Goal: Transaction & Acquisition: Subscribe to service/newsletter

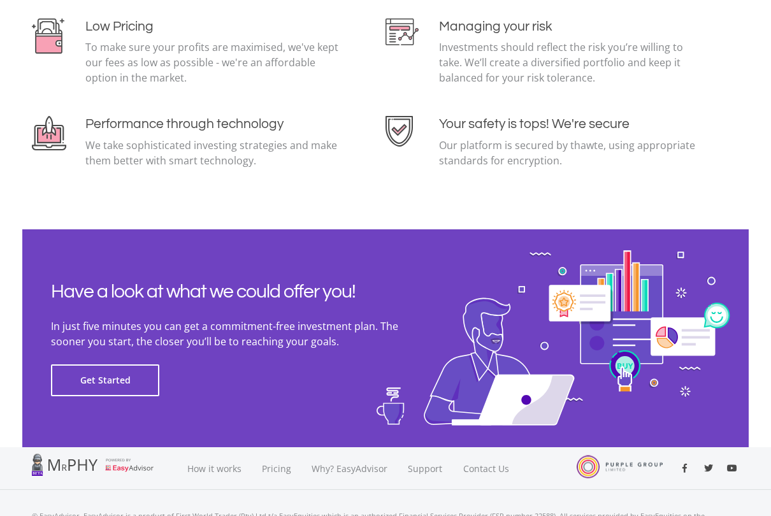
scroll to position [2763, 0]
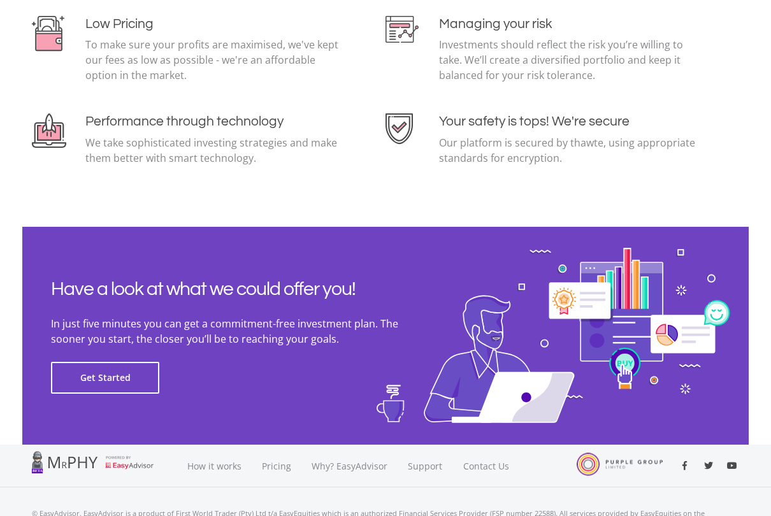
click at [121, 380] on button "Get Started" at bounding box center [105, 378] width 108 height 32
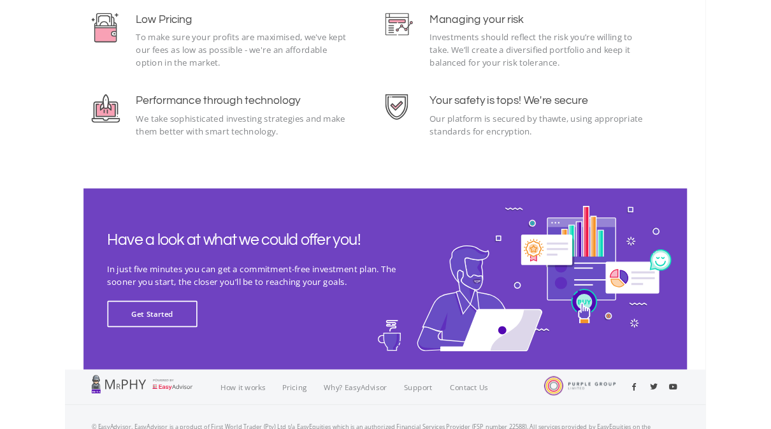
scroll to position [2798, 0]
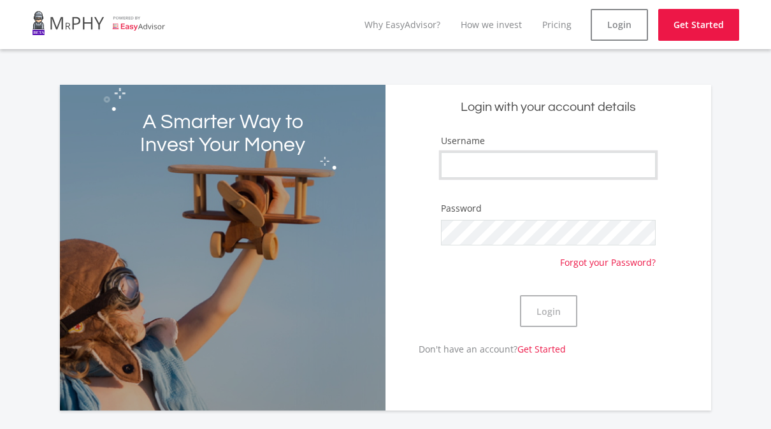
click at [553, 169] on input "Username" at bounding box center [548, 164] width 215 height 25
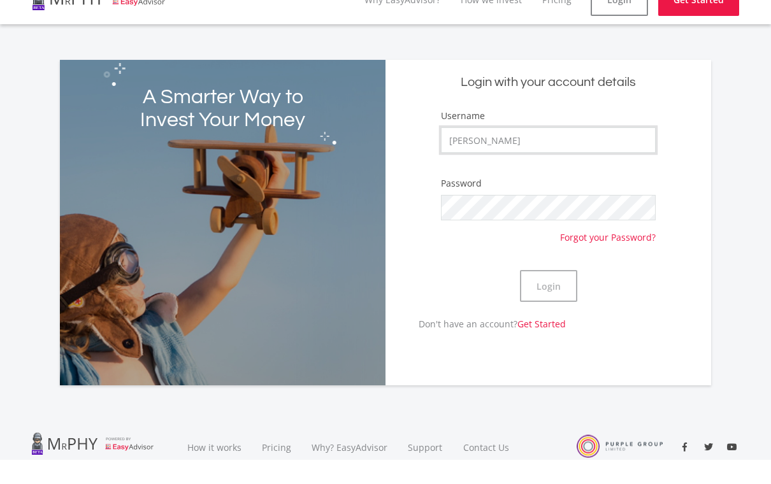
type input "[PERSON_NAME]"
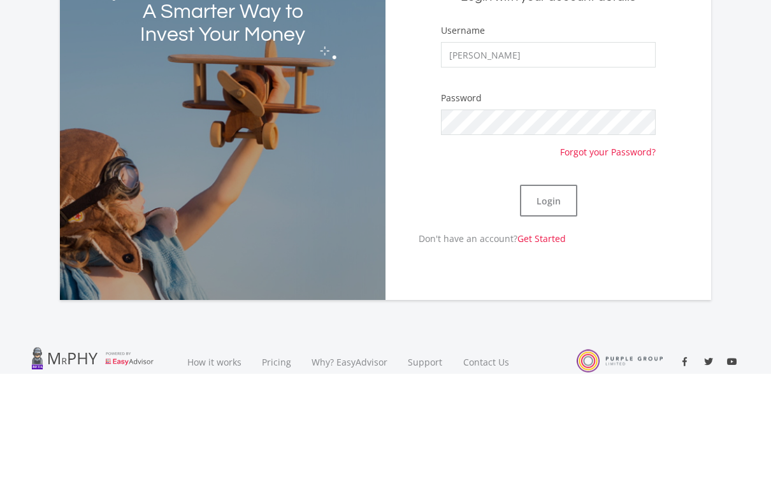
click at [554, 295] on button "Login" at bounding box center [548, 311] width 57 height 32
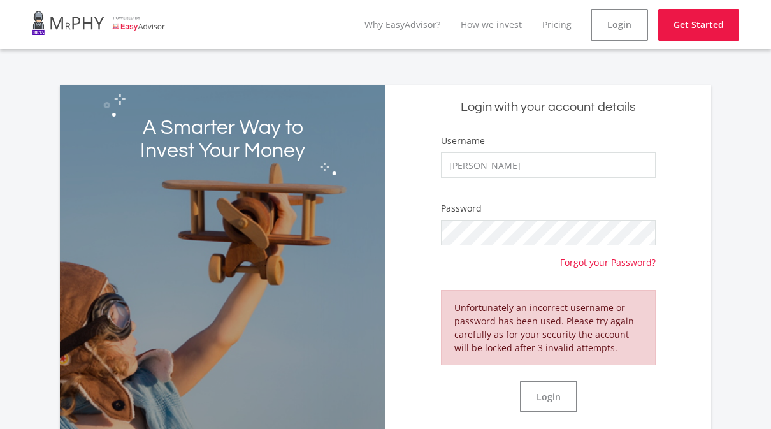
click at [705, 27] on link "Get Started" at bounding box center [698, 25] width 81 height 32
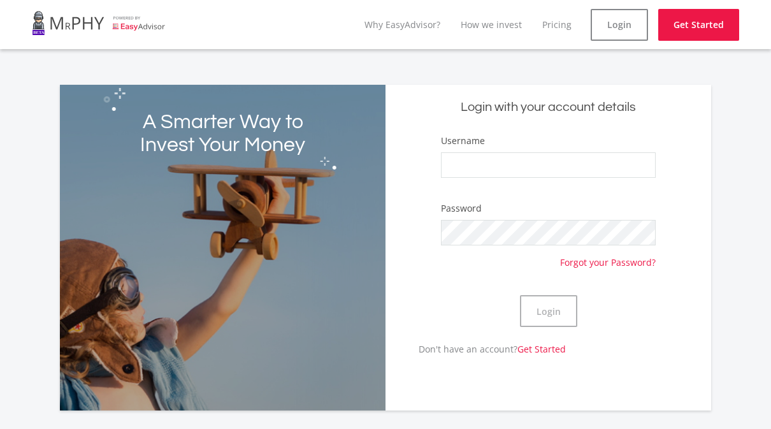
click at [546, 351] on link "Get Started" at bounding box center [541, 349] width 48 height 12
click at [488, 165] on input "Username" at bounding box center [548, 164] width 215 height 25
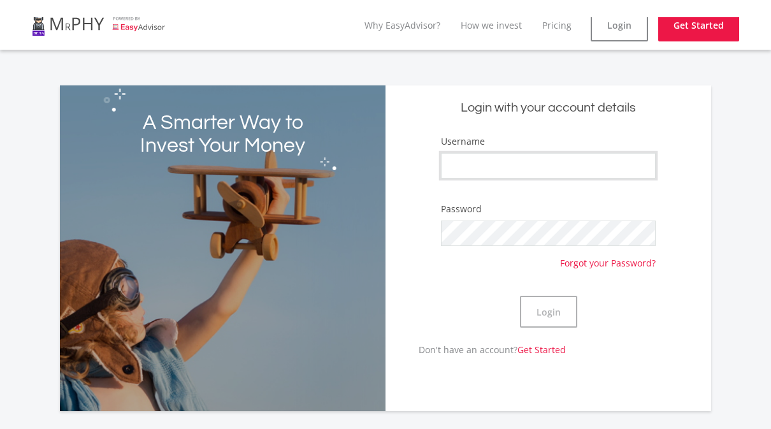
type input "[PERSON_NAME]"
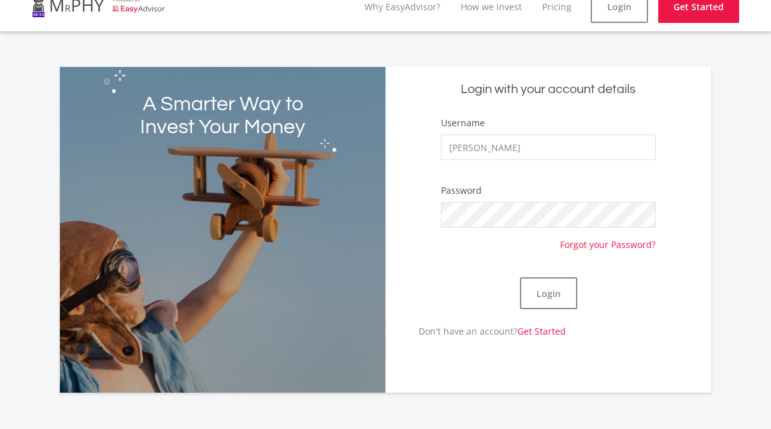
click at [553, 290] on button "Login" at bounding box center [548, 293] width 57 height 32
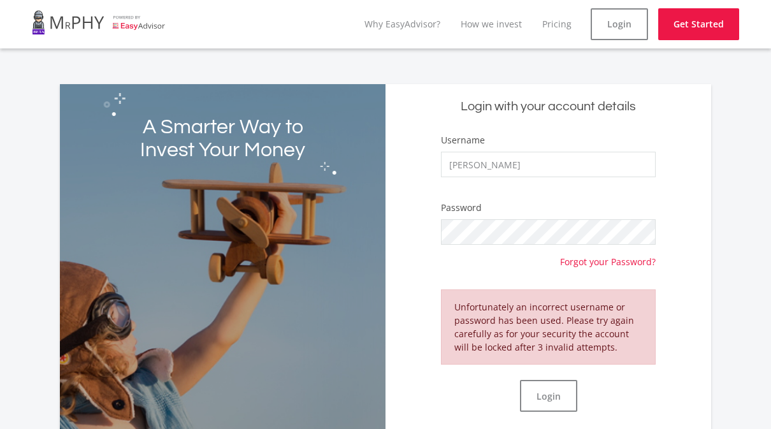
scroll to position [0, 0]
click at [560, 19] on link "Pricing" at bounding box center [556, 24] width 29 height 12
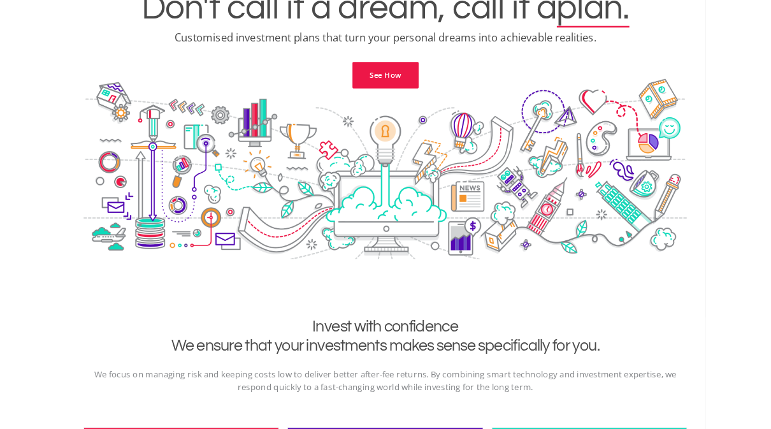
scroll to position [119, 0]
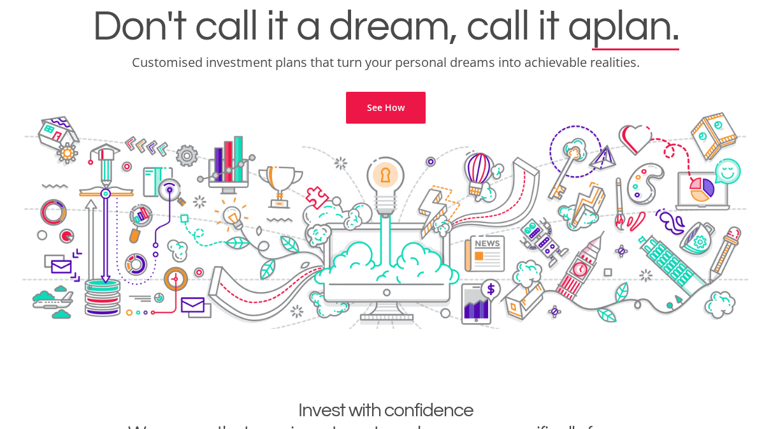
click at [390, 113] on link "See How" at bounding box center [386, 108] width 80 height 32
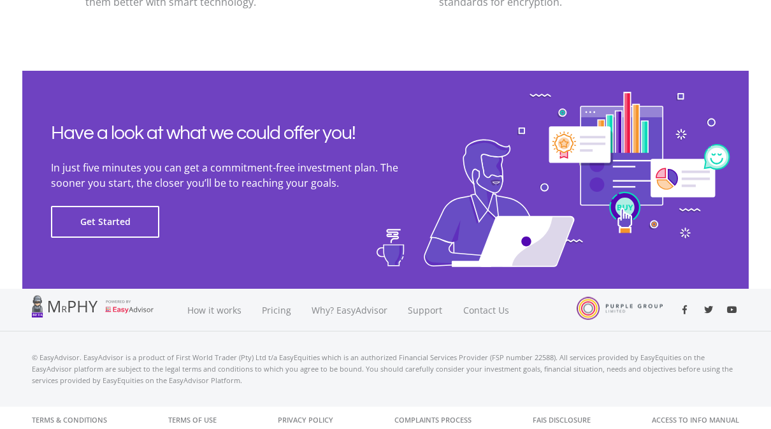
scroll to position [2923, 0]
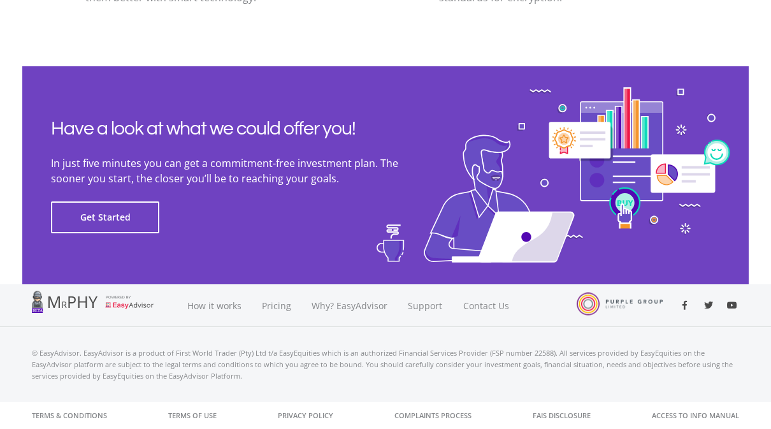
click at [123, 220] on button "Get Started" at bounding box center [105, 217] width 108 height 32
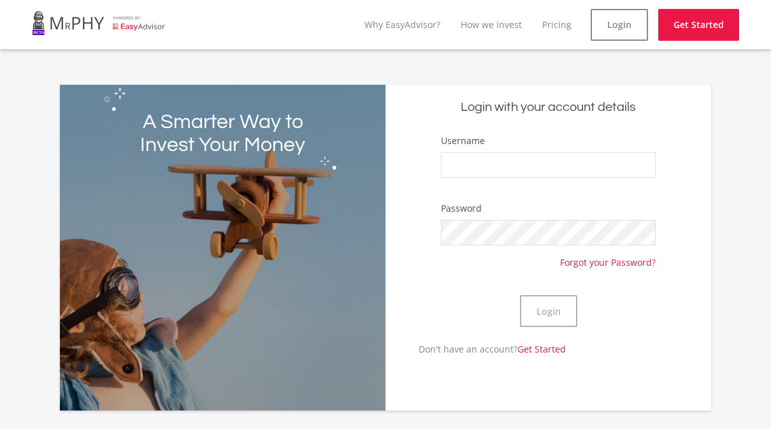
click at [541, 352] on link "Get Started" at bounding box center [541, 349] width 48 height 12
click at [704, 21] on link "Get Started" at bounding box center [698, 25] width 81 height 32
click at [488, 172] on input "Username" at bounding box center [548, 164] width 215 height 25
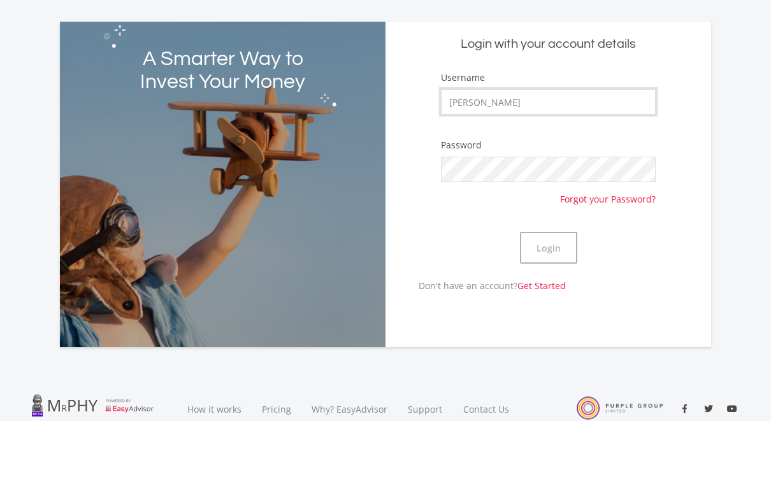
type input "NatashaJoubert"
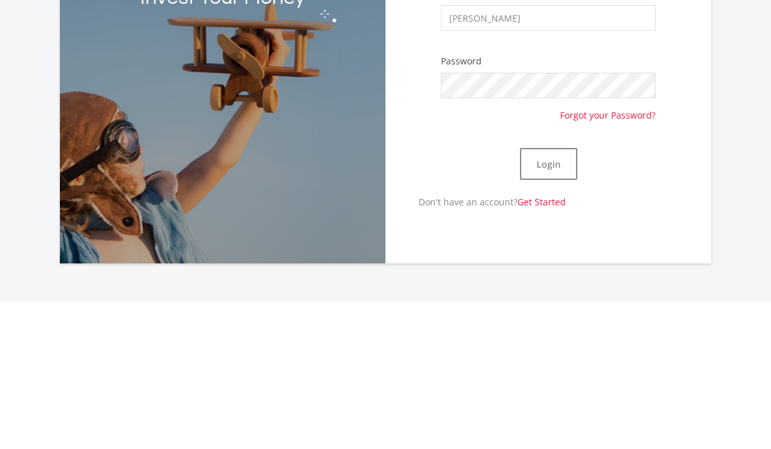
click at [554, 295] on button "Login" at bounding box center [548, 311] width 57 height 32
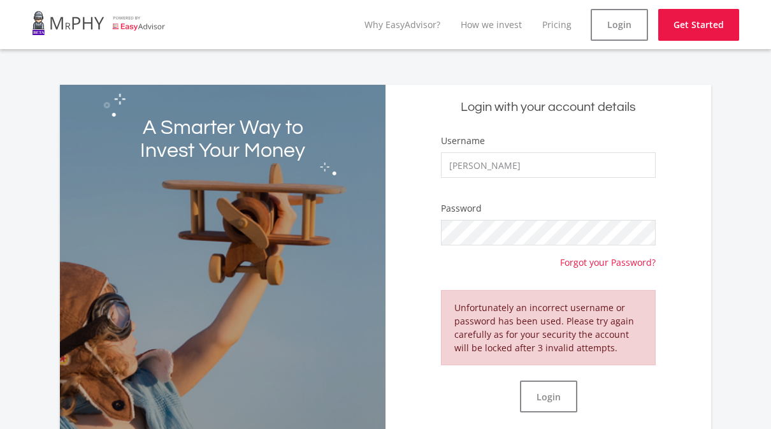
click at [397, 29] on link "Why EasyAdvisor?" at bounding box center [403, 24] width 76 height 12
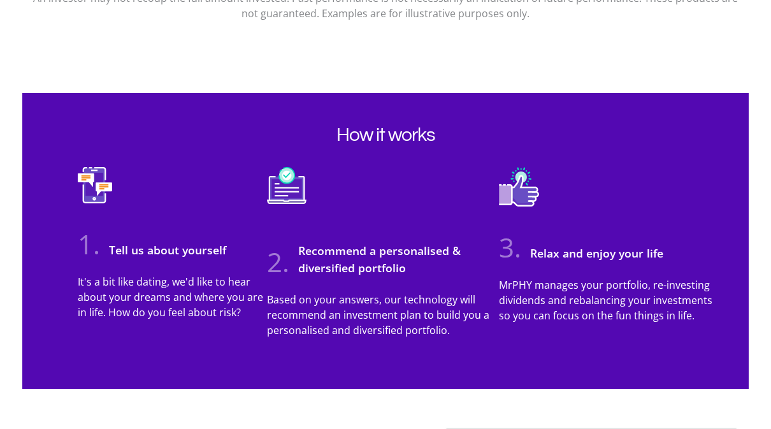
scroll to position [1089, 0]
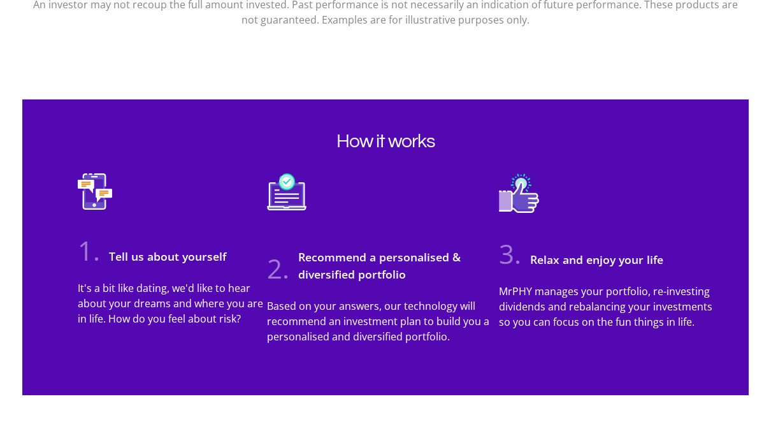
click at [395, 299] on p "Based on your answers, our technology will recommend an investment plan to buil…" at bounding box center [382, 322] width 231 height 46
click at [556, 252] on h3 "Relax and enjoy your life" at bounding box center [594, 260] width 140 height 17
click at [551, 276] on div "3. Relax and enjoy your life" at bounding box center [608, 259] width 239 height 52
click at [396, 332] on p "Based on your answers, our technology will recommend an investment plan to buil…" at bounding box center [382, 322] width 231 height 46
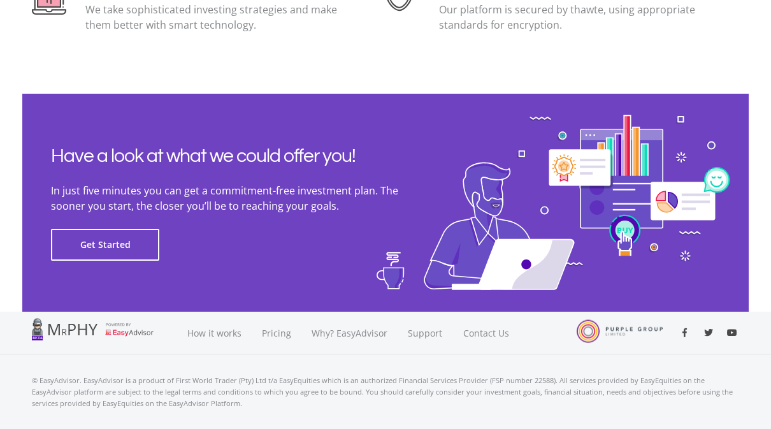
scroll to position [2923, 0]
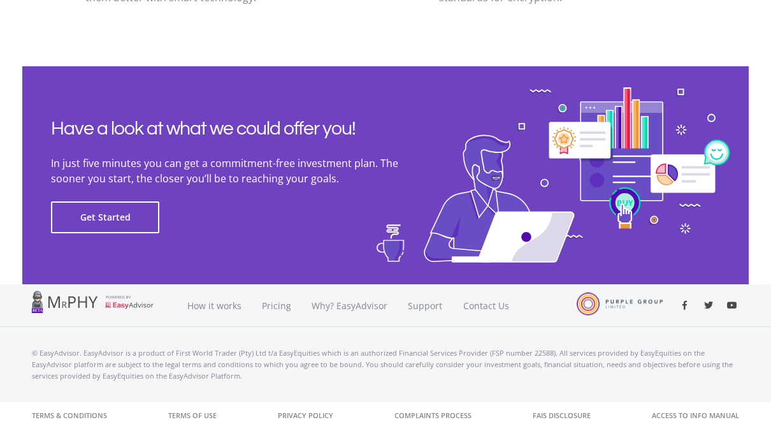
click at [121, 221] on button "Get Started" at bounding box center [105, 217] width 108 height 32
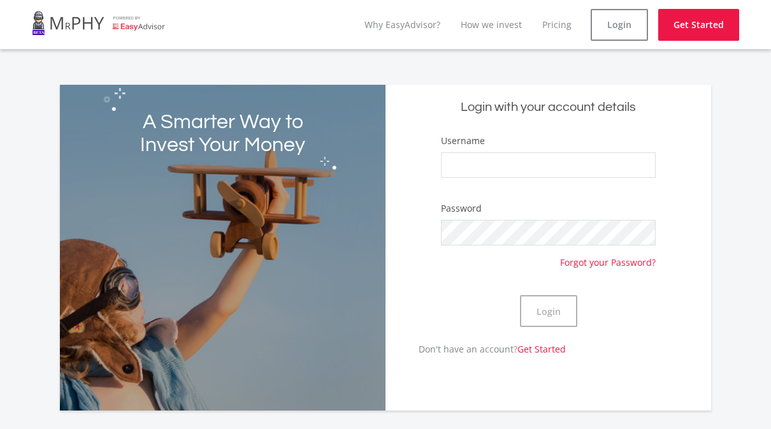
click at [495, 27] on link "How we invest" at bounding box center [491, 24] width 61 height 12
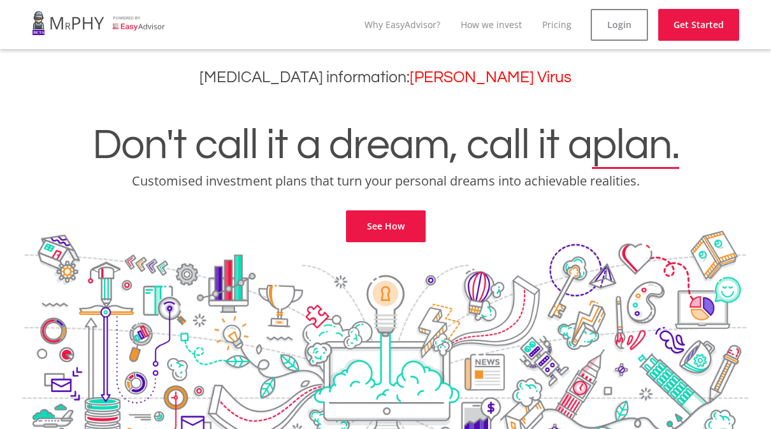
click at [564, 22] on link "Pricing" at bounding box center [556, 24] width 29 height 12
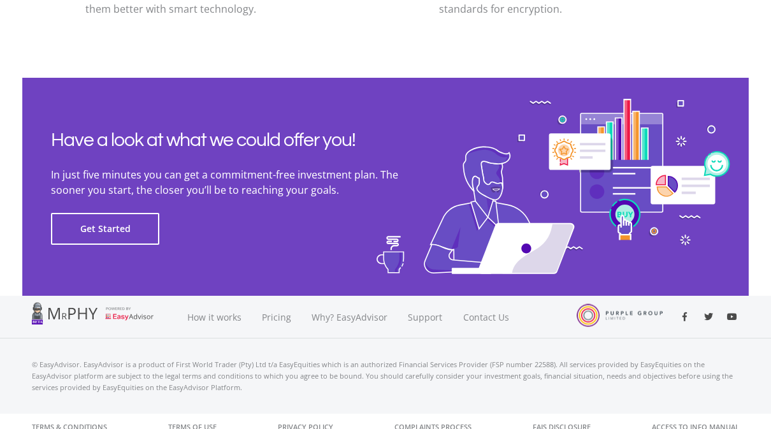
scroll to position [2923, 0]
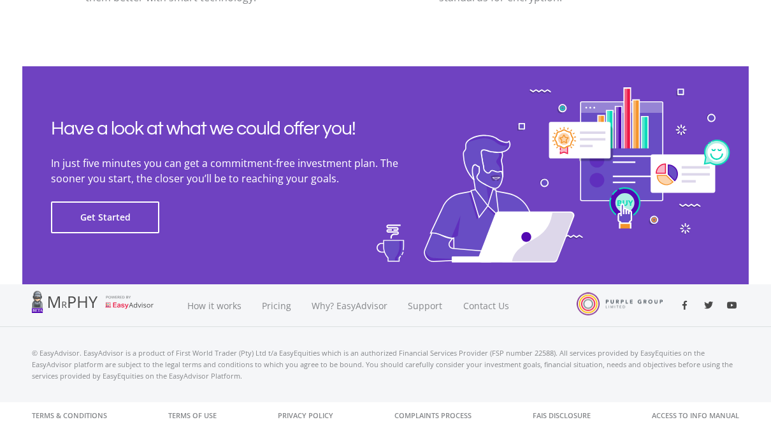
click at [124, 221] on button "Get Started" at bounding box center [105, 217] width 108 height 32
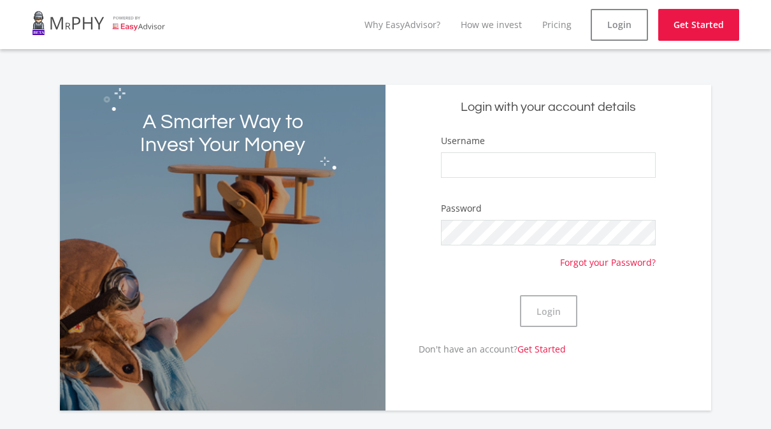
click at [301, 303] on div "A Smarter Way to Invest Your Money" at bounding box center [223, 248] width 326 height 326
click at [624, 18] on link "Login" at bounding box center [619, 25] width 57 height 32
click at [99, 27] on link at bounding box center [99, 23] width 134 height 36
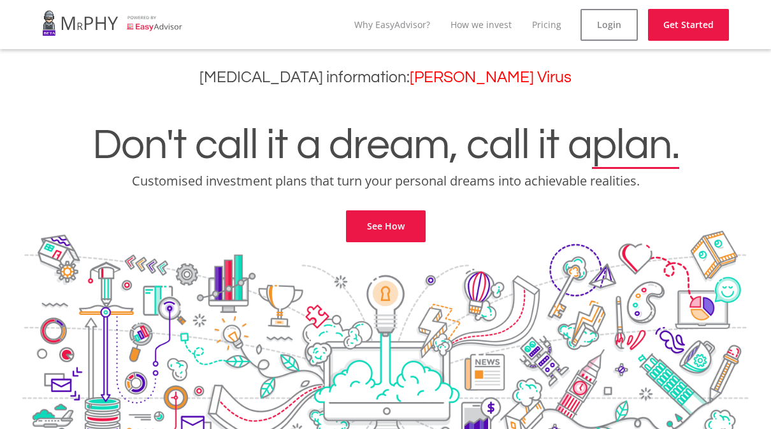
click at [692, 25] on link "Get Started" at bounding box center [688, 25] width 81 height 32
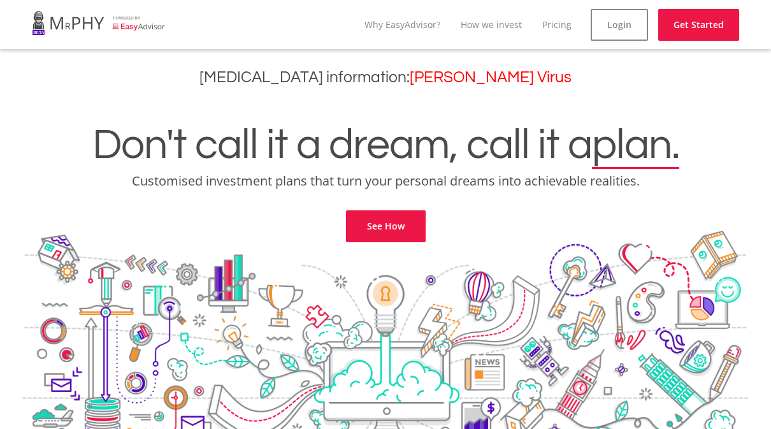
scroll to position [2923, 0]
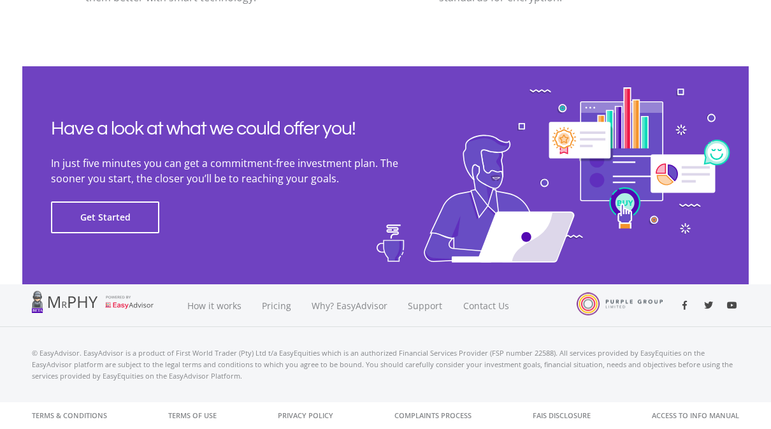
click at [96, 223] on button "Get Started" at bounding box center [105, 217] width 108 height 32
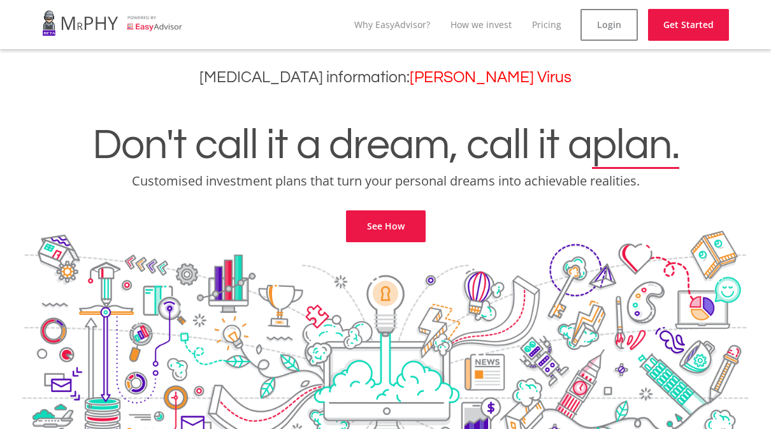
click at [689, 31] on link "Get Started" at bounding box center [688, 25] width 81 height 32
